Goal: Task Accomplishment & Management: Complete application form

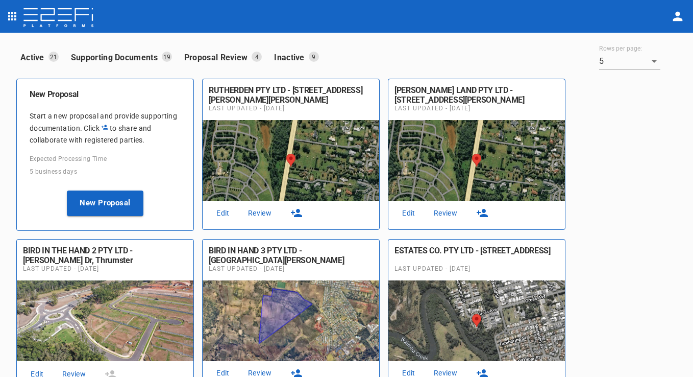
click at [226, 211] on link "Edit" at bounding box center [223, 213] width 33 height 14
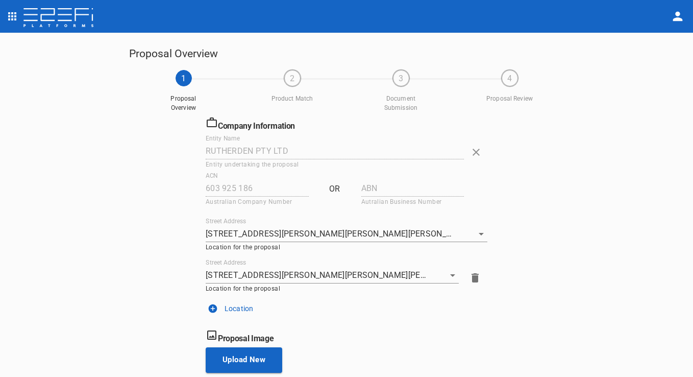
click at [552, 295] on div "Company Information Entity Name RUTHERDEN PTY LTD Entity undertaking the propos…" at bounding box center [346, 344] width 435 height 456
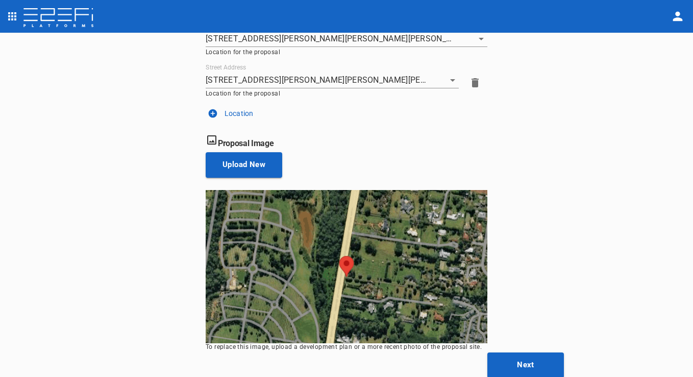
scroll to position [195, 0]
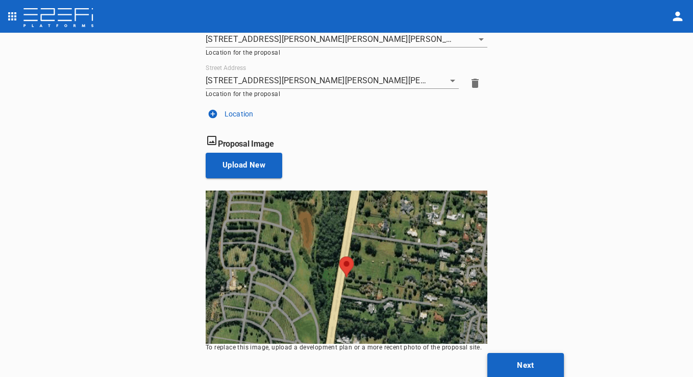
click at [545, 361] on button "Next" at bounding box center [526, 366] width 77 height 26
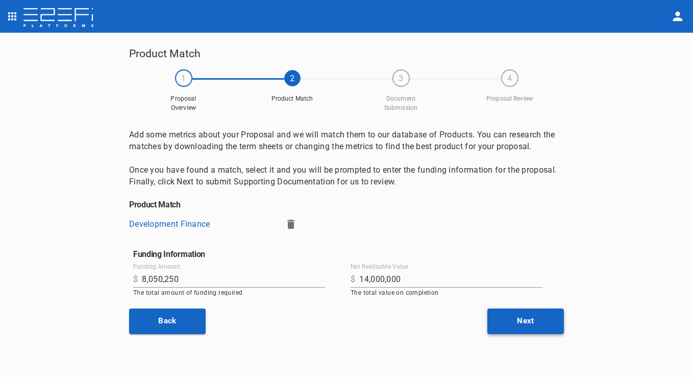
click at [544, 316] on button "Next" at bounding box center [526, 321] width 77 height 26
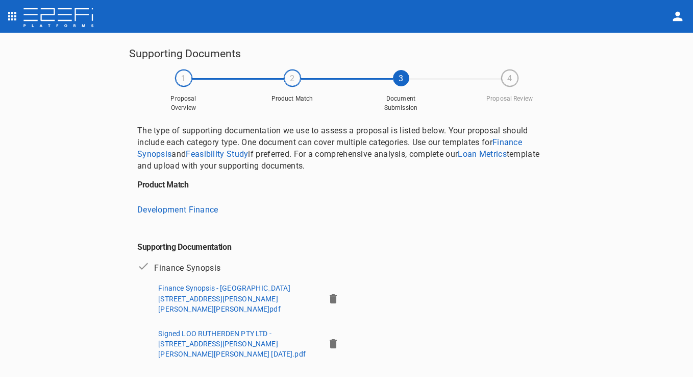
click at [580, 246] on div "Supporting Documents 1 Proposal Overview 2 Product Match 3 Document Submission …" at bounding box center [346, 205] width 693 height 345
click at [71, 19] on img at bounding box center [58, 18] width 72 height 20
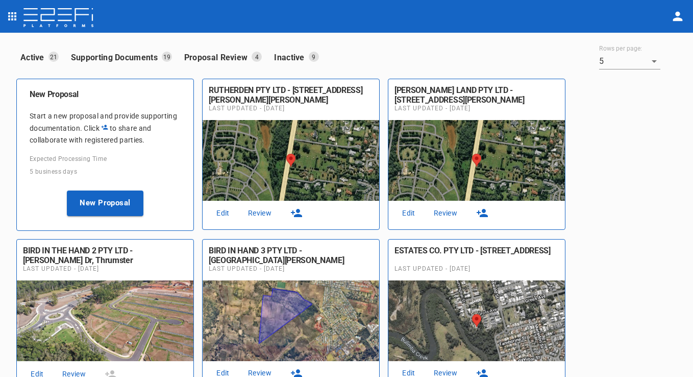
click at [224, 209] on link "Edit" at bounding box center [223, 213] width 33 height 14
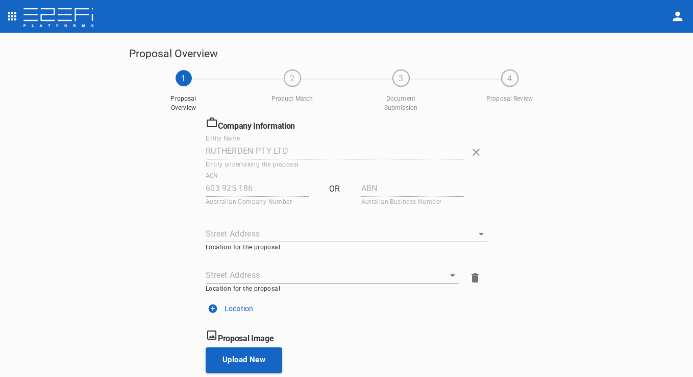
type input "[STREET_ADDRESS][PERSON_NAME][PERSON_NAME][PERSON_NAME]"
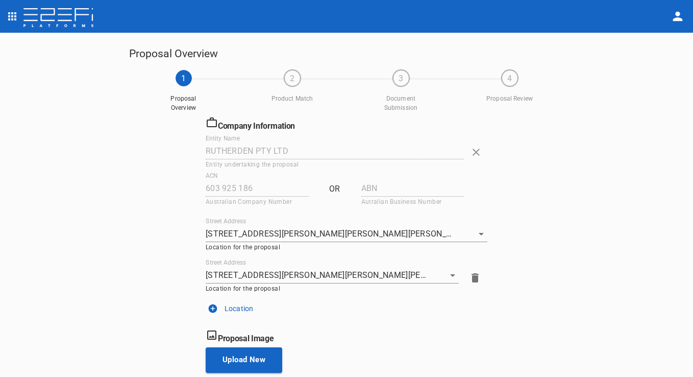
click at [600, 139] on div "Proposal Overview 1 Proposal Overview 2 Product Match 3 Document Submission 4 P…" at bounding box center [346, 205] width 693 height 345
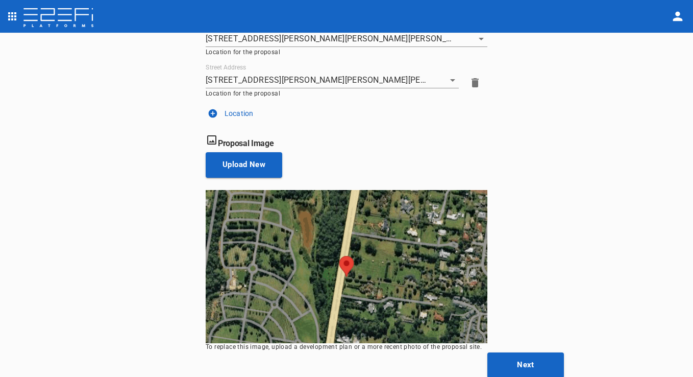
scroll to position [195, 0]
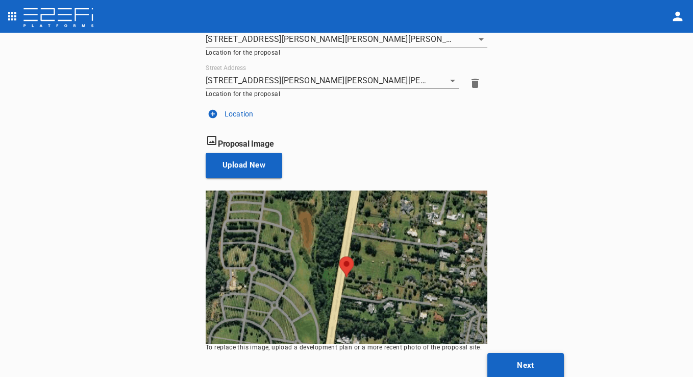
click at [517, 355] on button "Next" at bounding box center [526, 366] width 77 height 26
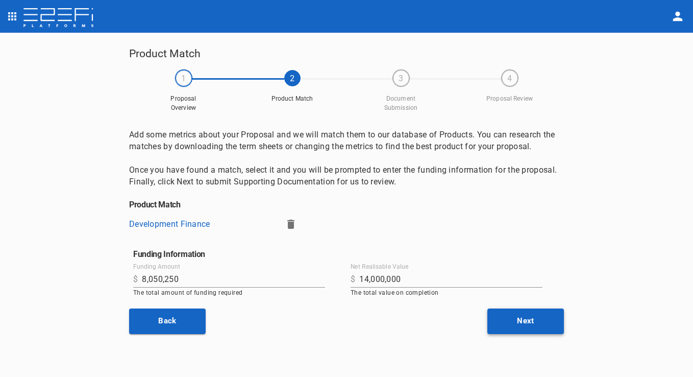
click at [527, 323] on button "Next" at bounding box center [526, 321] width 77 height 26
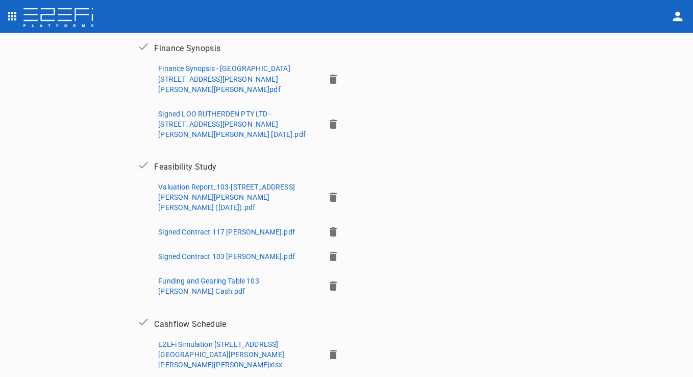
scroll to position [220, 0]
